Goal: Information Seeking & Learning: Learn about a topic

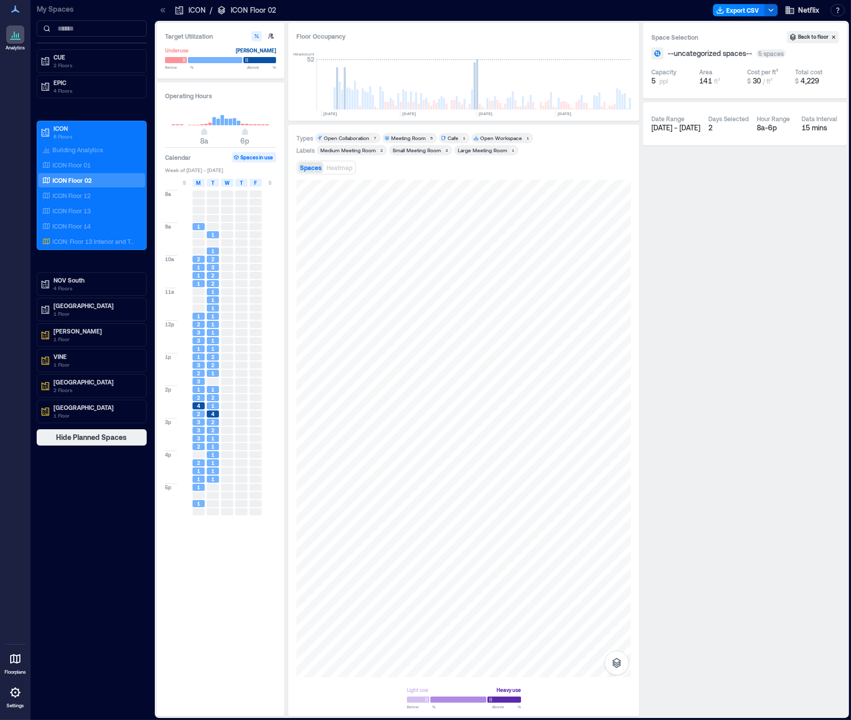
scroll to position [0, 202]
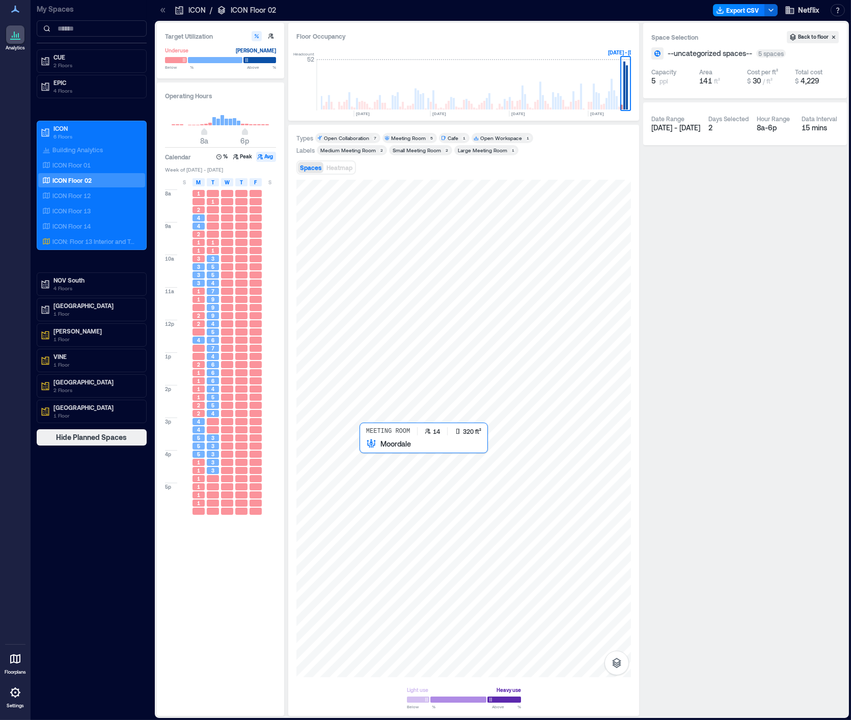
click at [379, 459] on div at bounding box center [463, 428] width 334 height 497
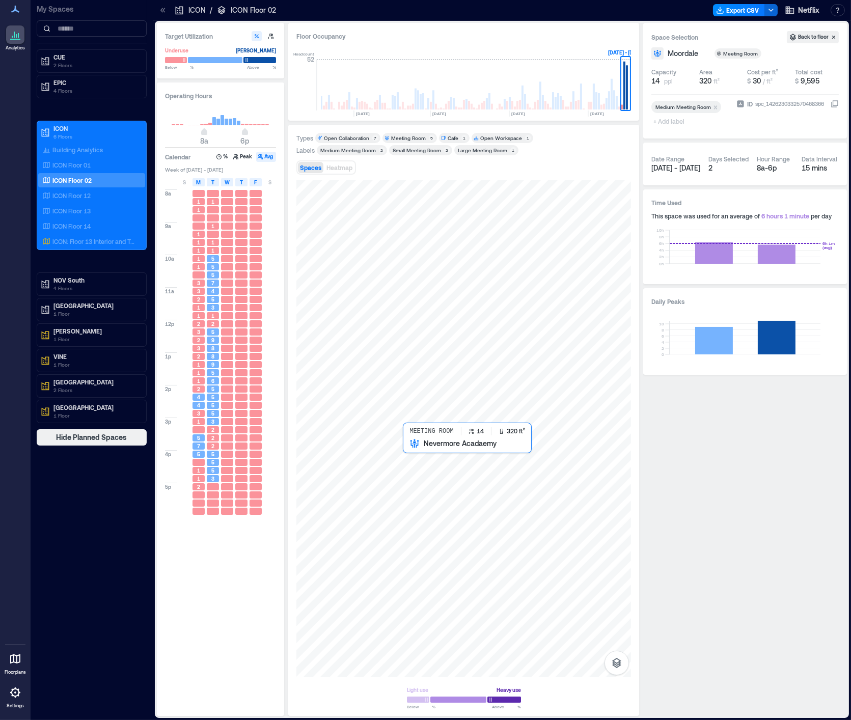
click at [411, 459] on div at bounding box center [463, 428] width 334 height 497
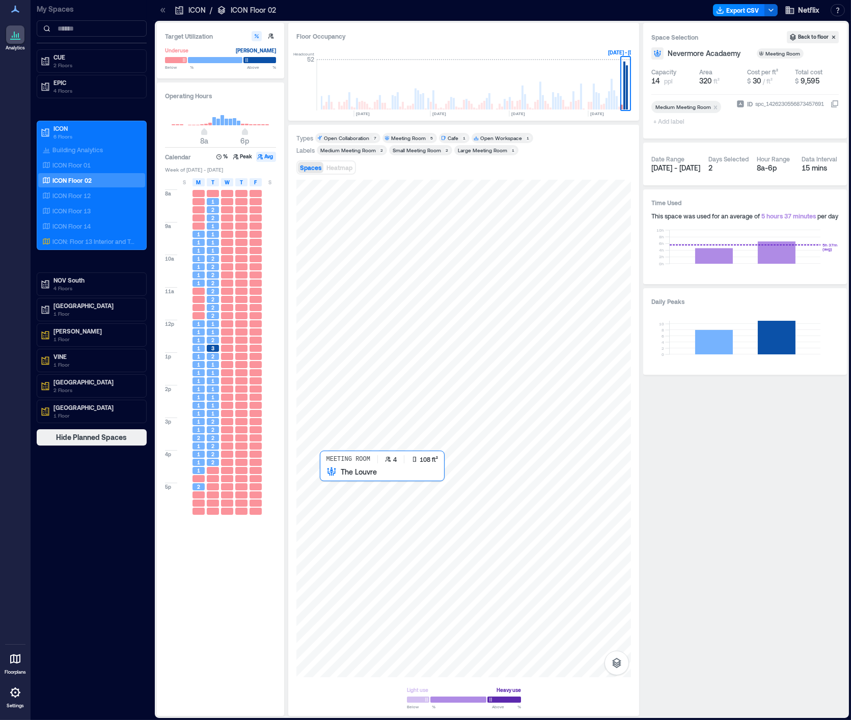
click at [322, 475] on div at bounding box center [463, 428] width 334 height 497
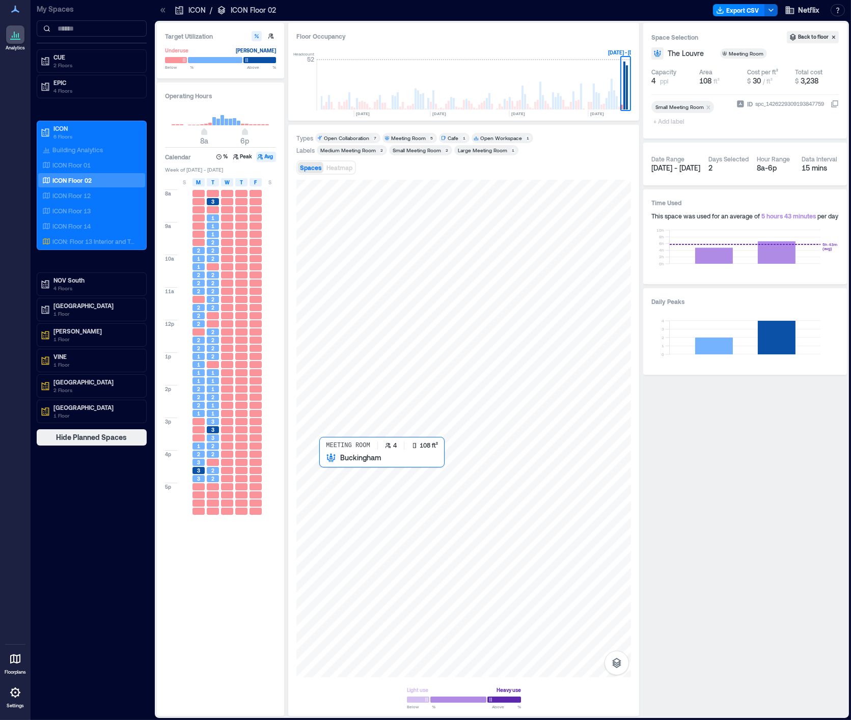
click at [329, 463] on div at bounding box center [463, 428] width 334 height 497
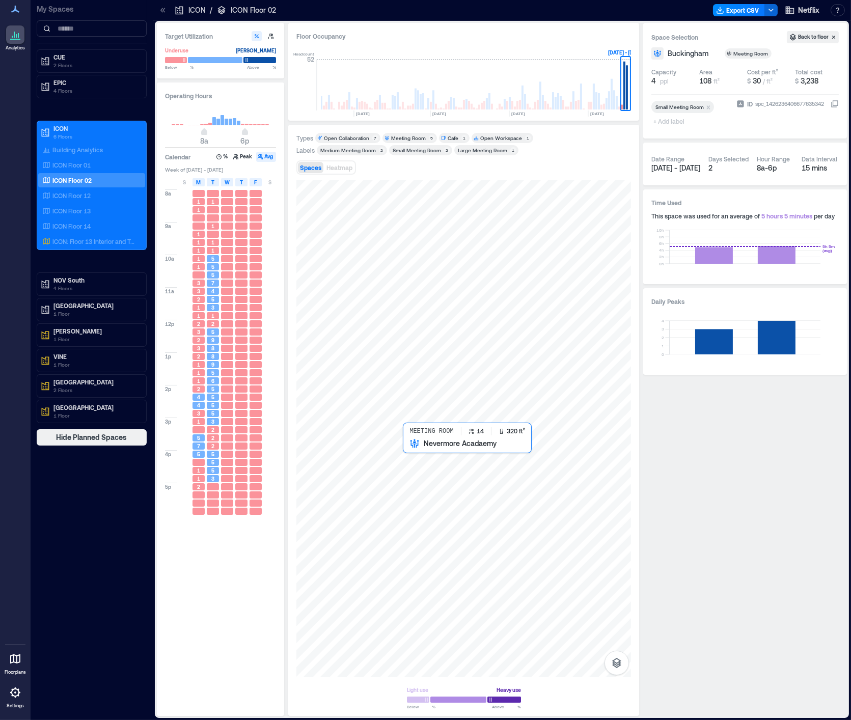
click at [426, 460] on div at bounding box center [463, 428] width 334 height 497
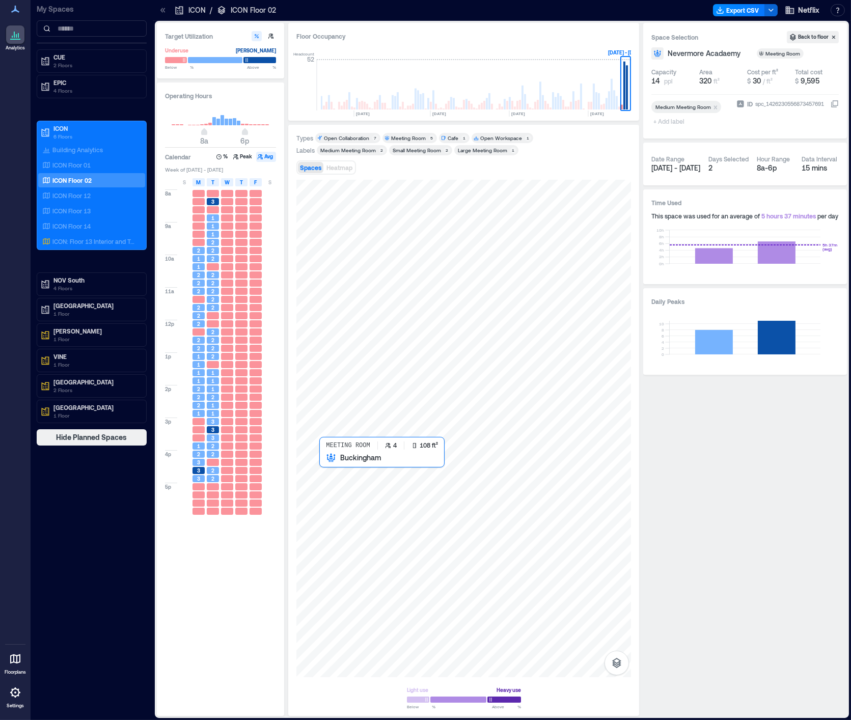
click at [327, 464] on div at bounding box center [463, 428] width 334 height 497
click at [330, 464] on div at bounding box center [463, 428] width 334 height 497
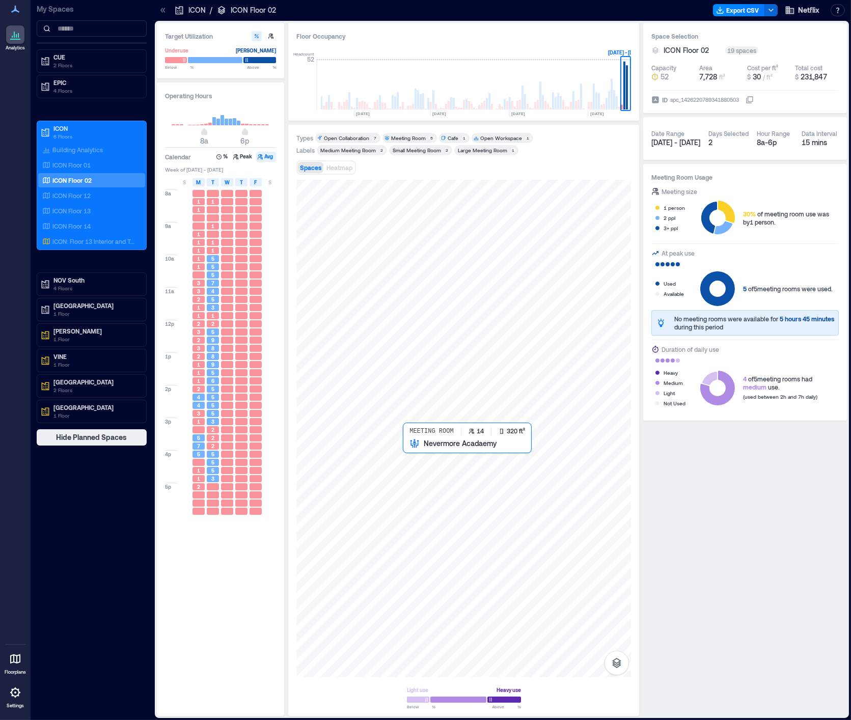
click at [408, 451] on div at bounding box center [463, 428] width 334 height 497
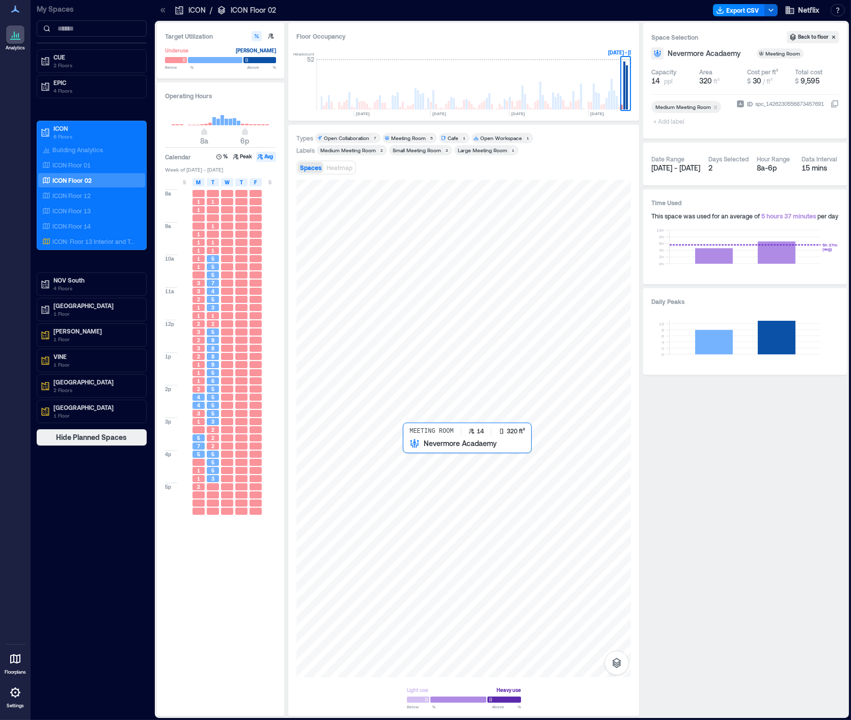
click at [422, 460] on div at bounding box center [463, 428] width 334 height 497
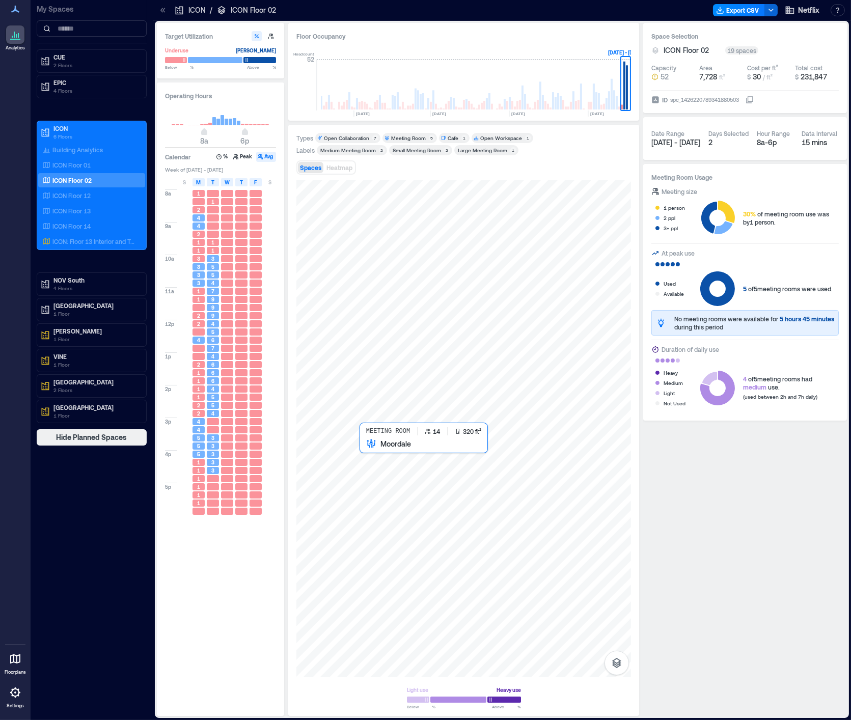
click at [382, 457] on div at bounding box center [463, 428] width 334 height 497
